Goal: Browse casually

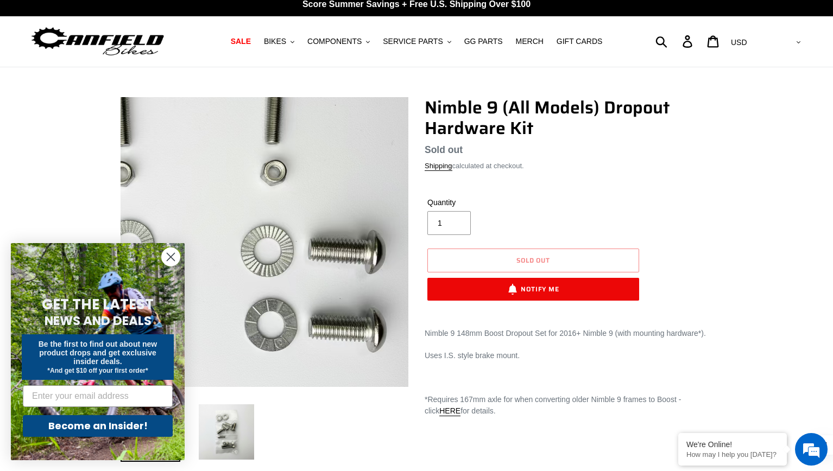
scroll to position [8, 0]
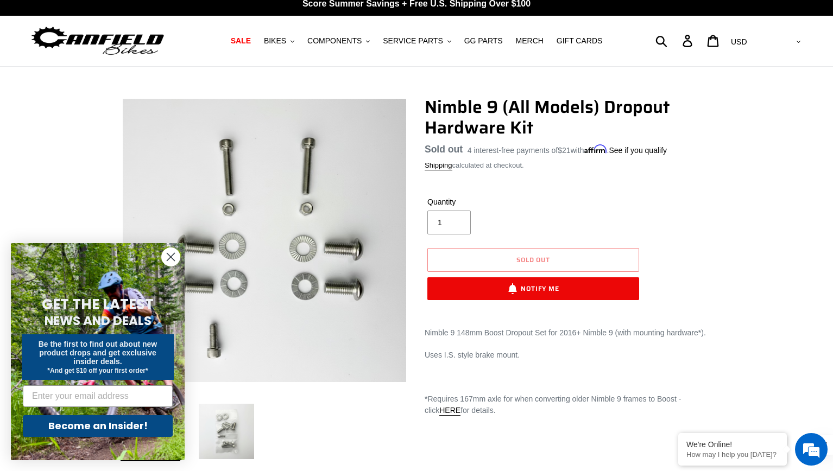
click at [229, 416] on img at bounding box center [227, 432] width 60 height 60
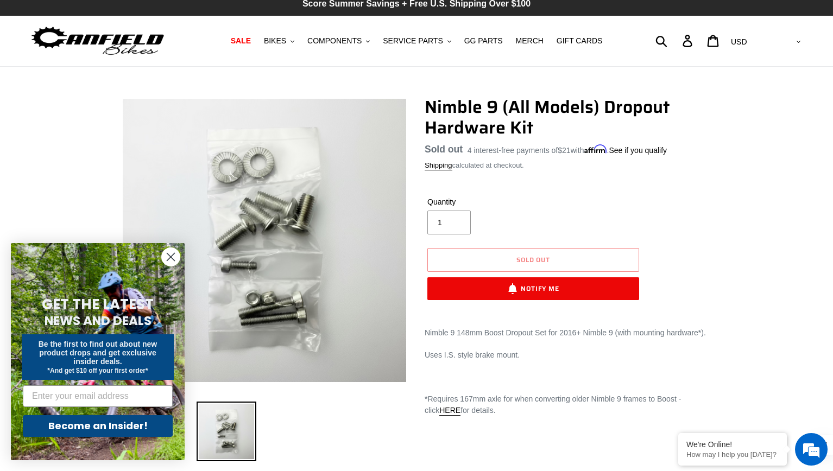
scroll to position [0, 0]
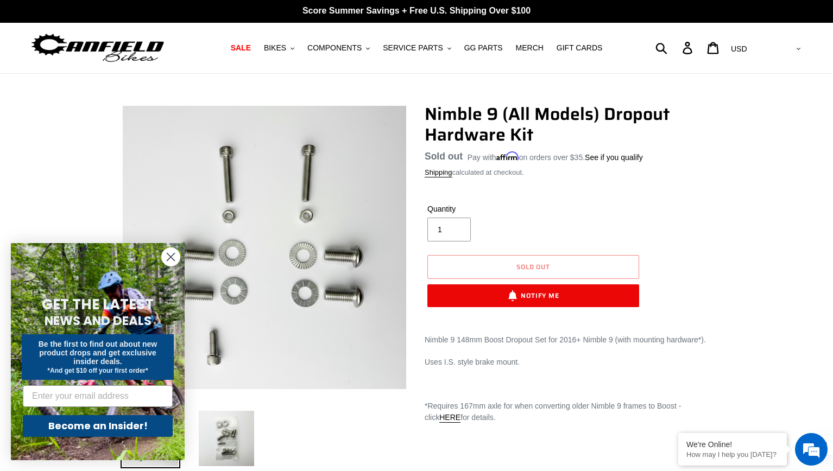
click at [172, 253] on circle "Close dialog" at bounding box center [171, 257] width 18 height 18
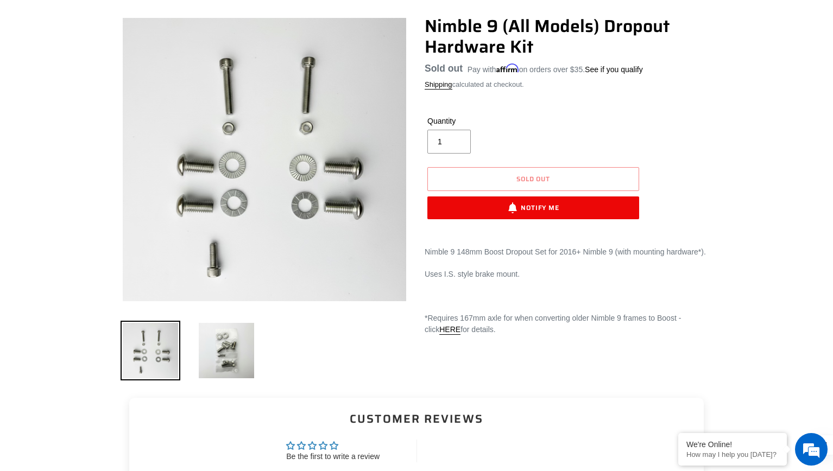
scroll to position [91, 0]
